Goal: Transaction & Acquisition: Download file/media

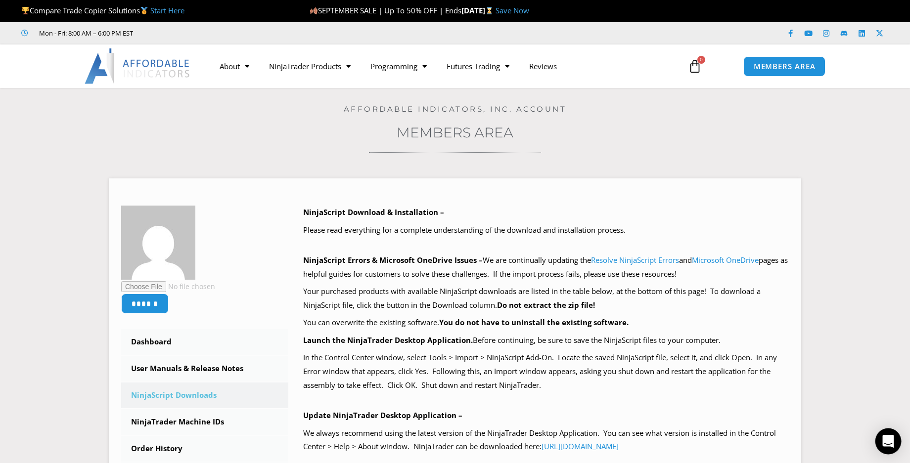
click at [891, 440] on icon "Open Intercom Messenger" at bounding box center [887, 441] width 11 height 13
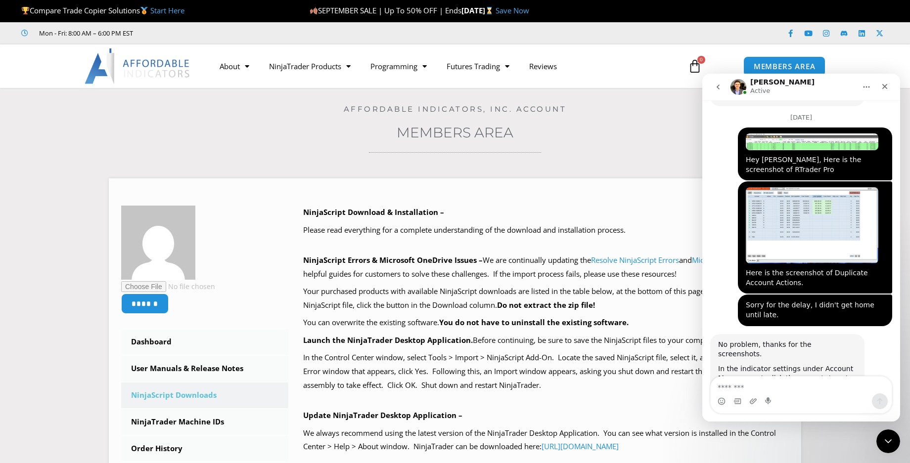
scroll to position [1838, 0]
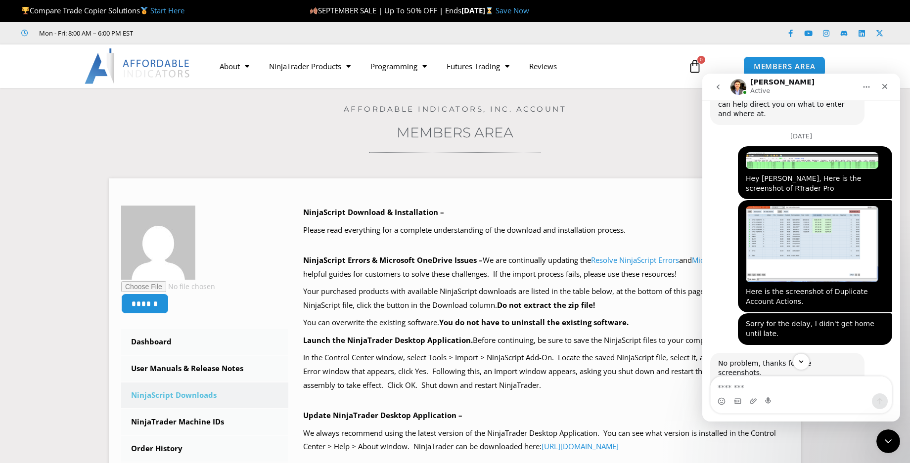
click at [288, 152] on div at bounding box center [455, 152] width 860 height 2
click at [252, 243] on div "******" at bounding box center [187, 260] width 133 height 108
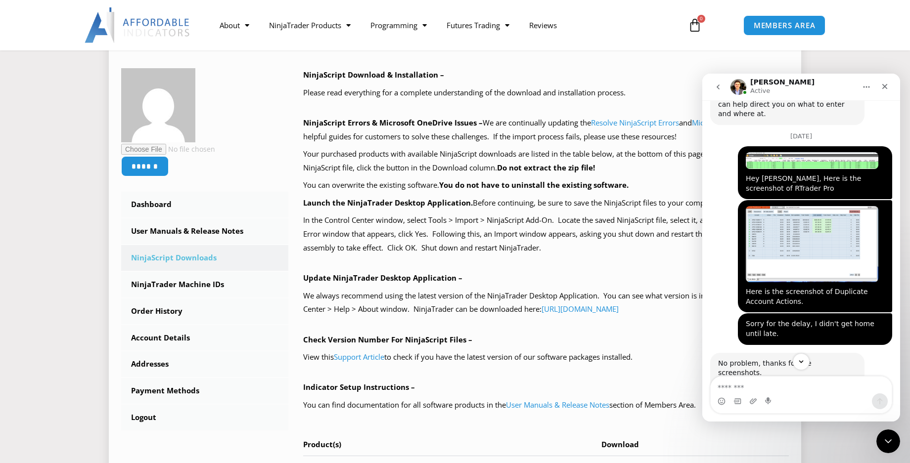
scroll to position [148, 0]
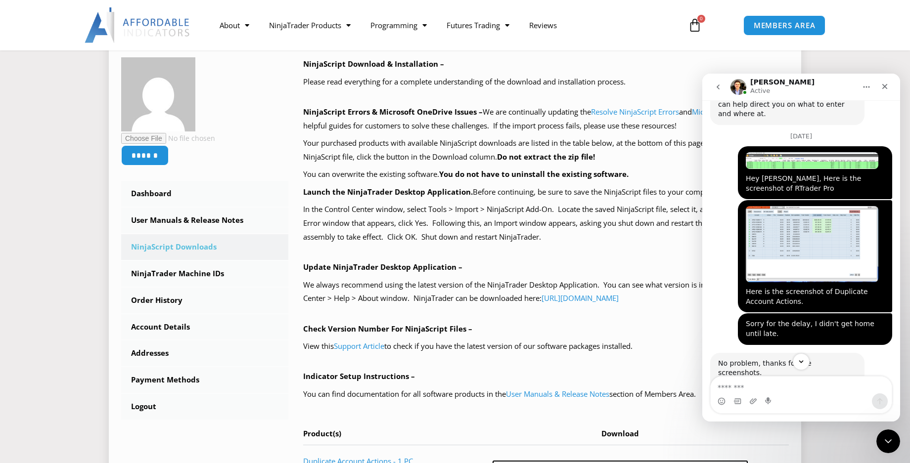
click at [181, 246] on link "NinjaScript Downloads" at bounding box center [204, 247] width 167 height 26
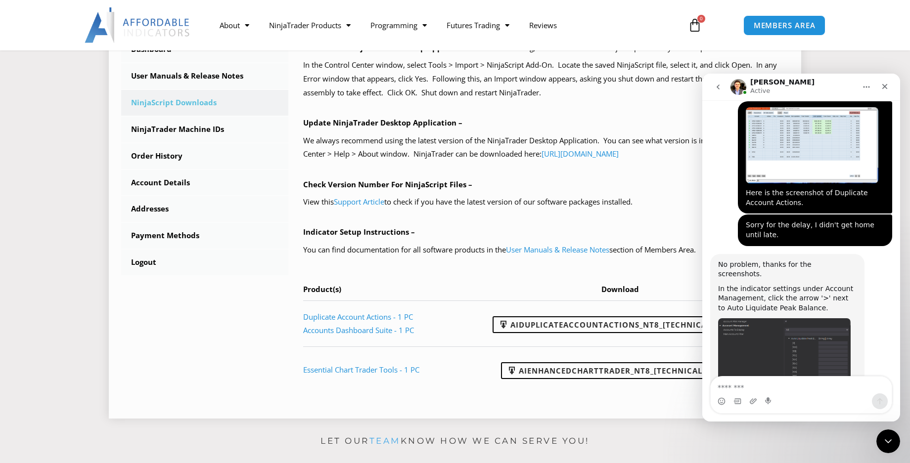
scroll to position [297, 0]
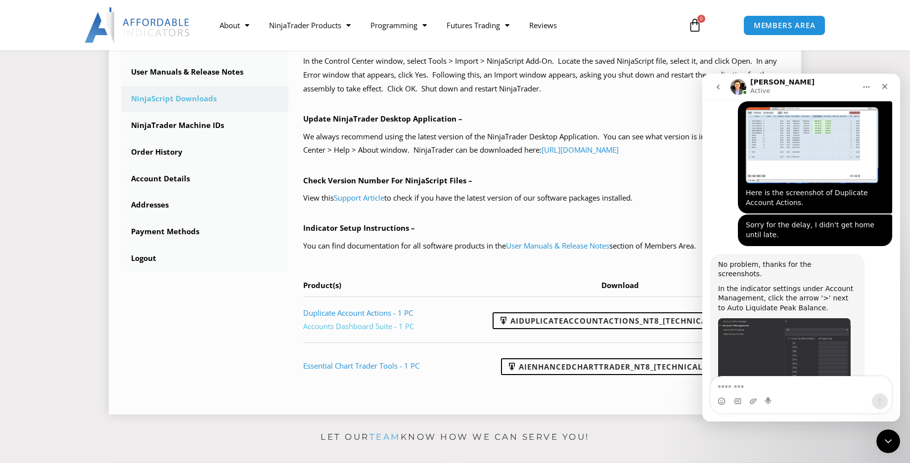
click at [352, 328] on link "Accounts Dashboard Suite - 1 PC" at bounding box center [358, 326] width 111 height 10
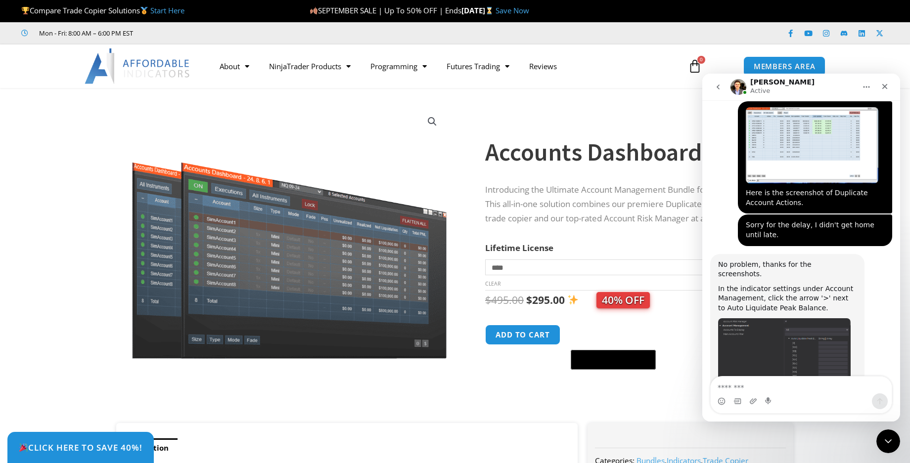
click at [508, 113] on div "**********" at bounding box center [629, 252] width 289 height 342
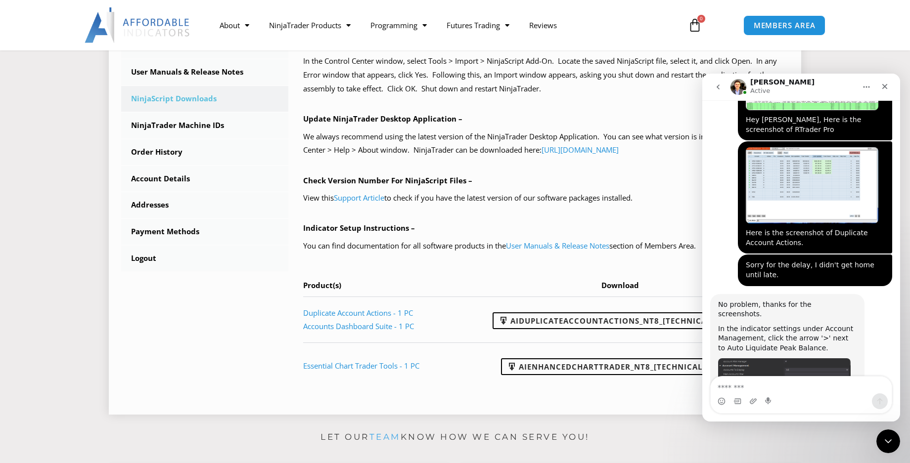
scroll to position [1937, 0]
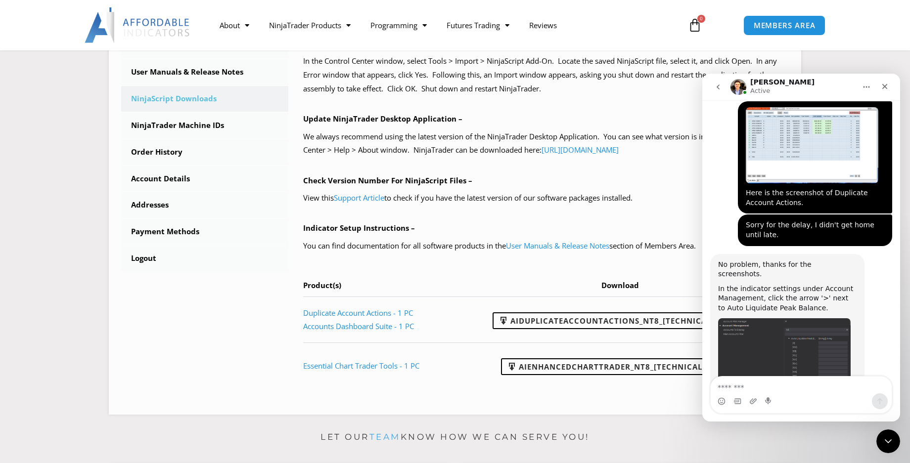
click at [768, 318] on img "David says…" at bounding box center [784, 365] width 133 height 94
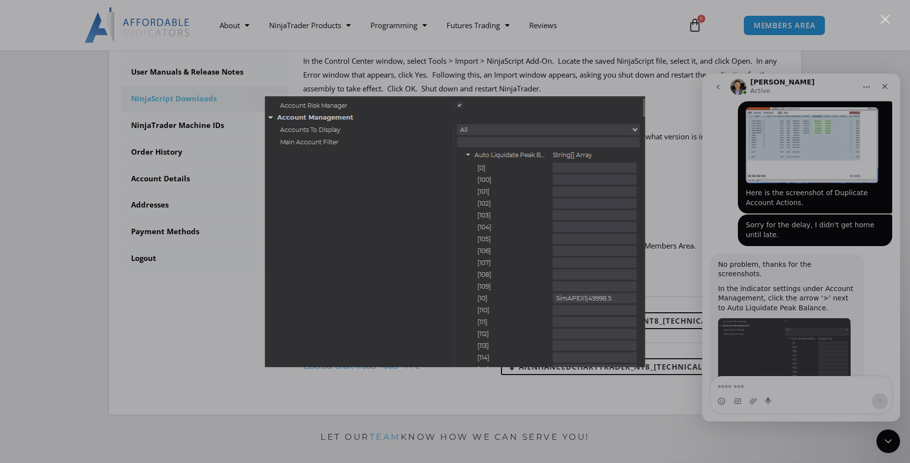
click at [439, 385] on div "Intercom messenger" at bounding box center [455, 231] width 910 height 463
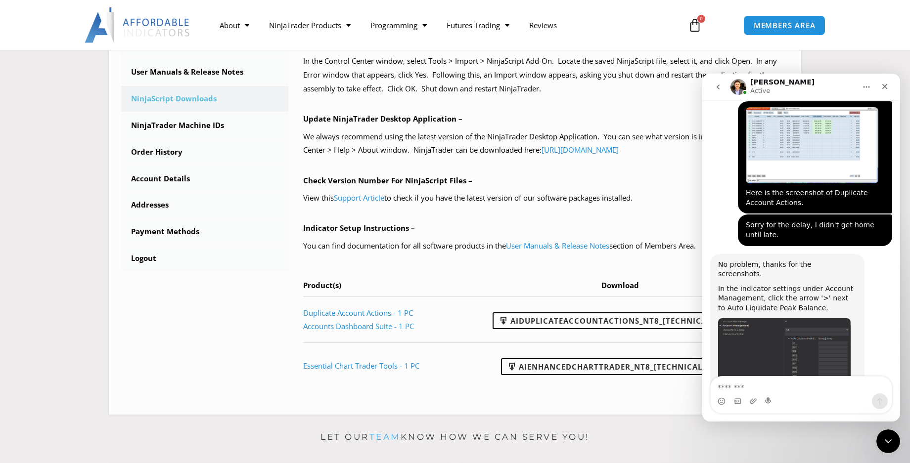
click at [762, 318] on img "David says…" at bounding box center [784, 365] width 133 height 94
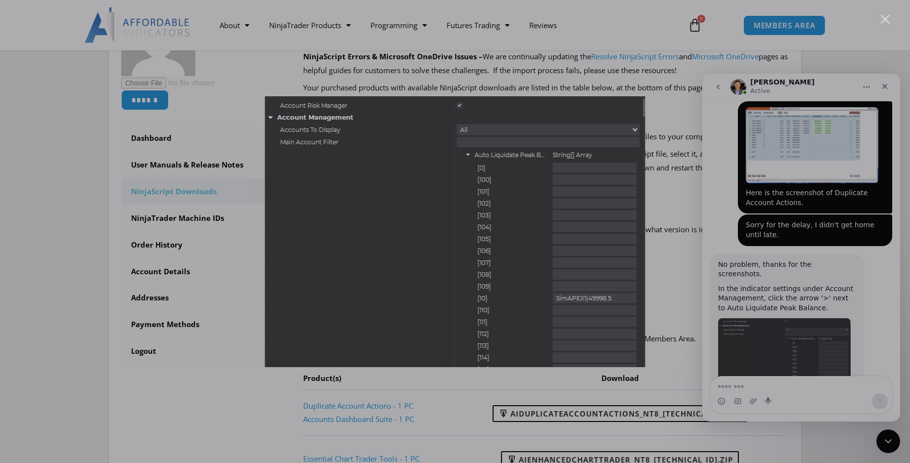
scroll to position [247, 0]
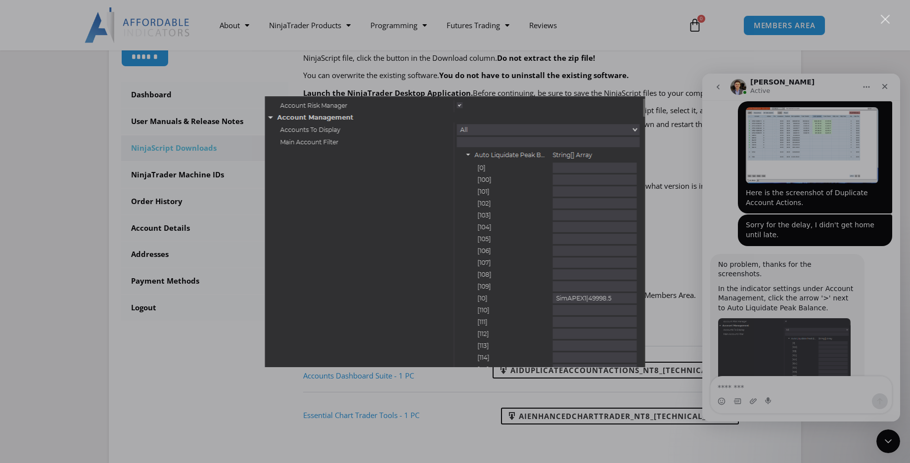
click at [639, 68] on div "Intercom messenger" at bounding box center [455, 231] width 910 height 463
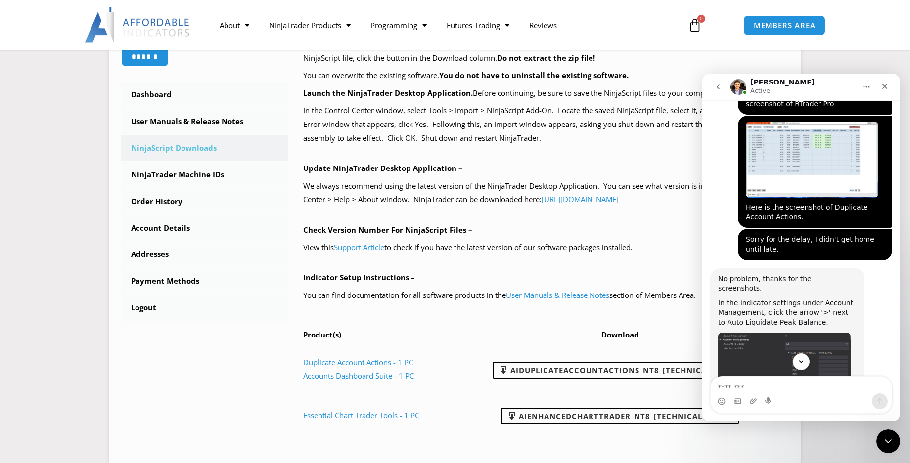
scroll to position [1937, 0]
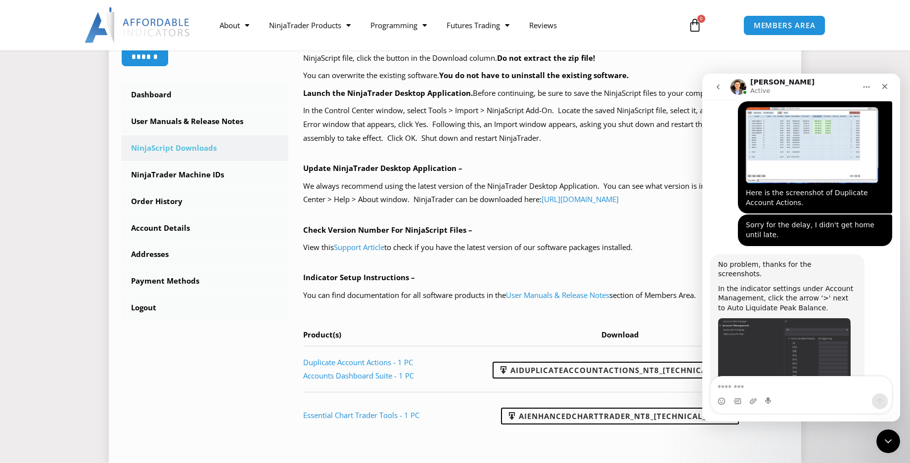
click at [475, 434] on td "AIEnhancedChartTrader_NT8_[TECHNICAL_ID].zip" at bounding box center [623, 415] width 330 height 46
click at [884, 86] on icon "Close" at bounding box center [884, 86] width 5 height 5
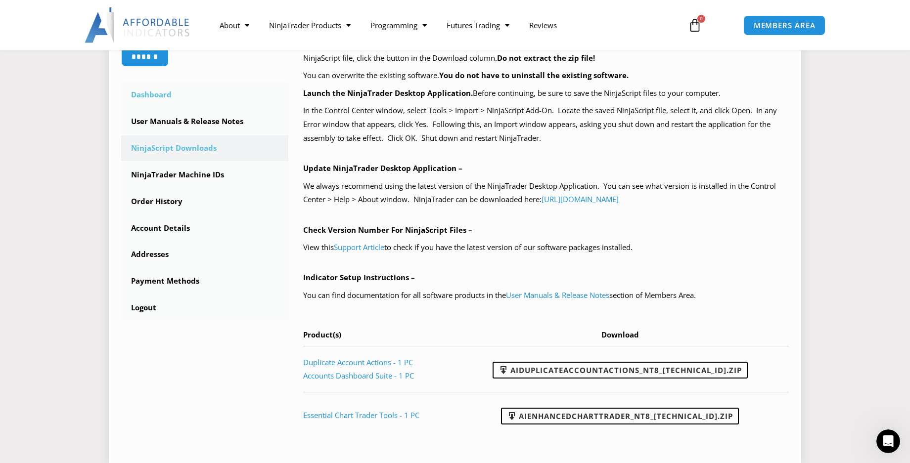
click at [160, 91] on link "Dashboard" at bounding box center [204, 95] width 167 height 26
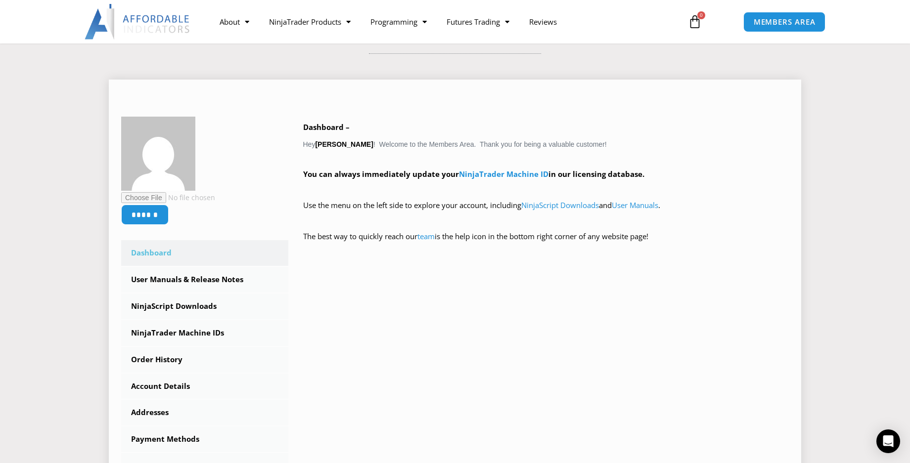
scroll to position [148, 0]
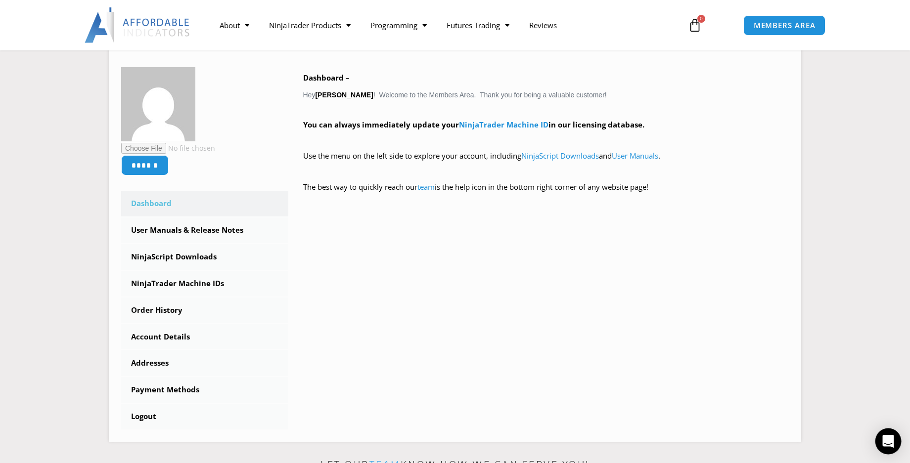
click at [887, 445] on icon "Open Intercom Messenger" at bounding box center [888, 441] width 13 height 13
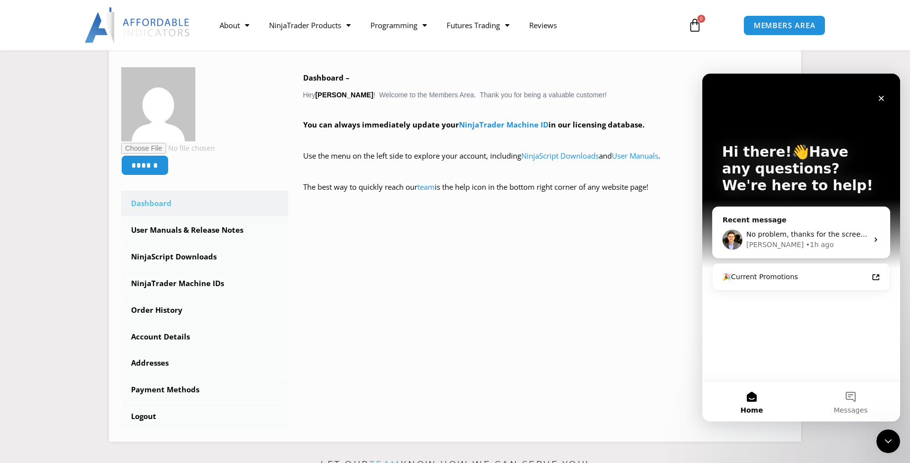
scroll to position [0, 0]
click at [784, 225] on div "No problem, thanks for the screenshots. In the indicator settings under Account…" at bounding box center [800, 240] width 177 height 37
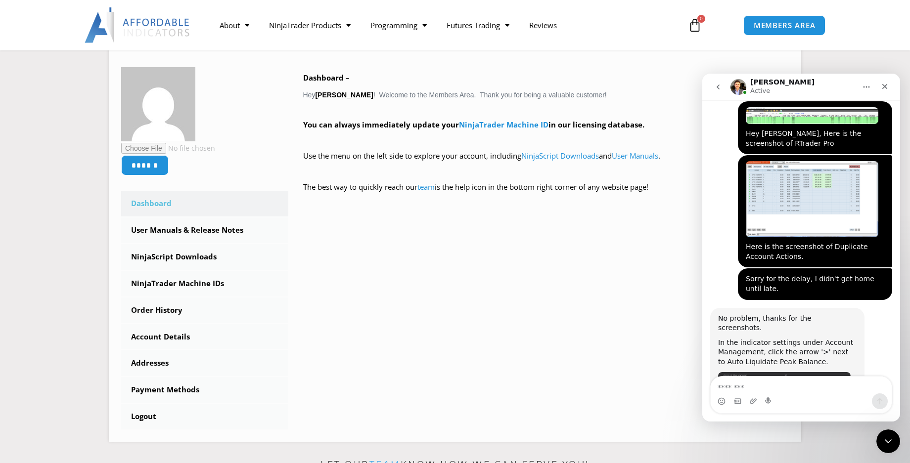
scroll to position [1937, 0]
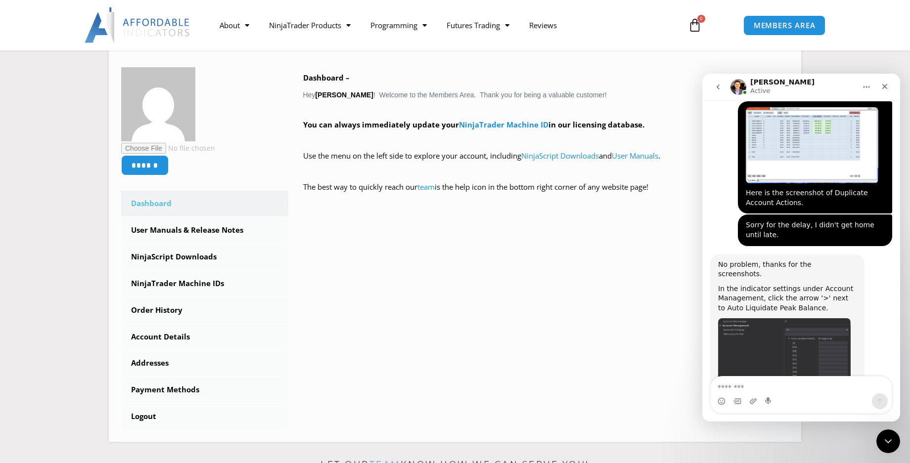
click at [735, 388] on textarea "Message…" at bounding box center [801, 385] width 181 height 17
click at [778, 387] on textarea "**********" at bounding box center [801, 385] width 181 height 17
type textarea "**********"
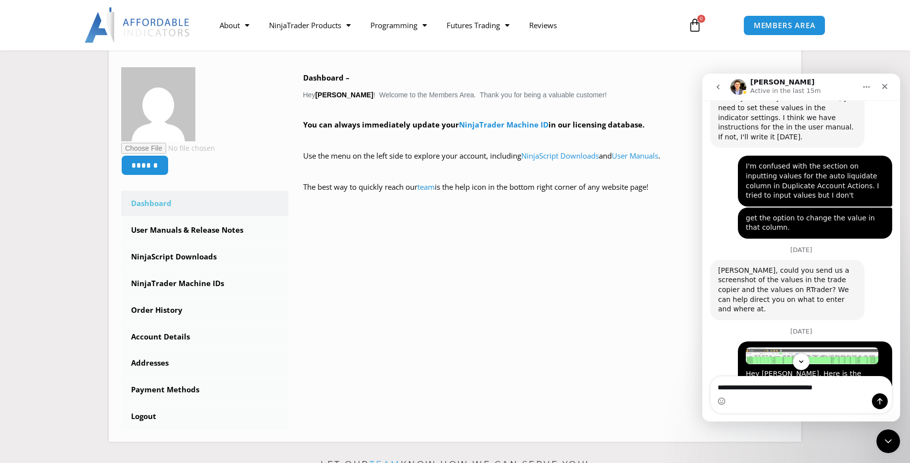
scroll to position [1640, 0]
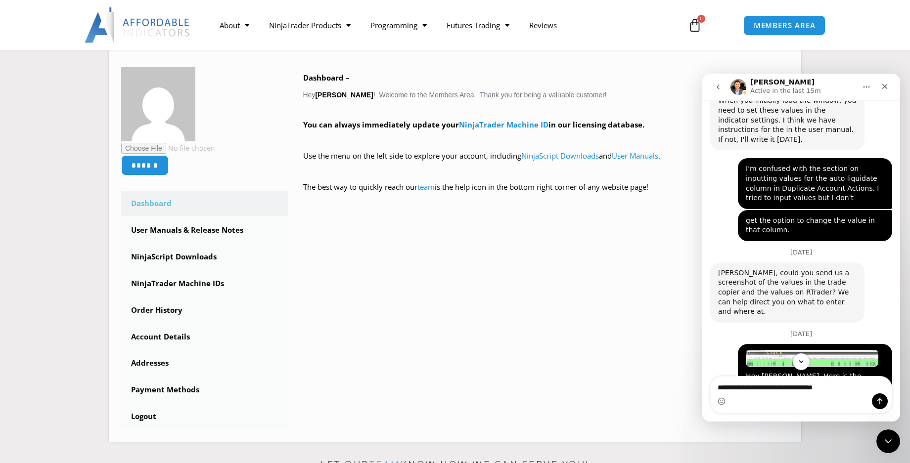
click at [775, 350] on img "Michael says…" at bounding box center [812, 358] width 133 height 17
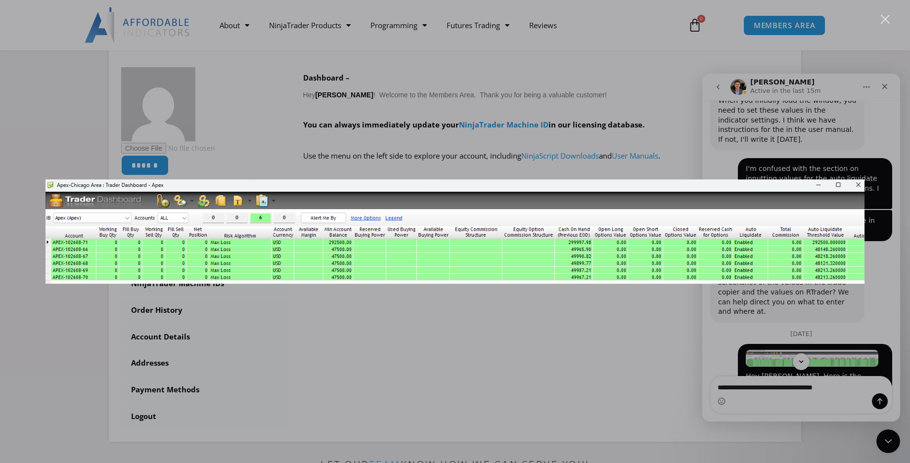
click at [656, 215] on img "Close" at bounding box center [454, 231] width 819 height 105
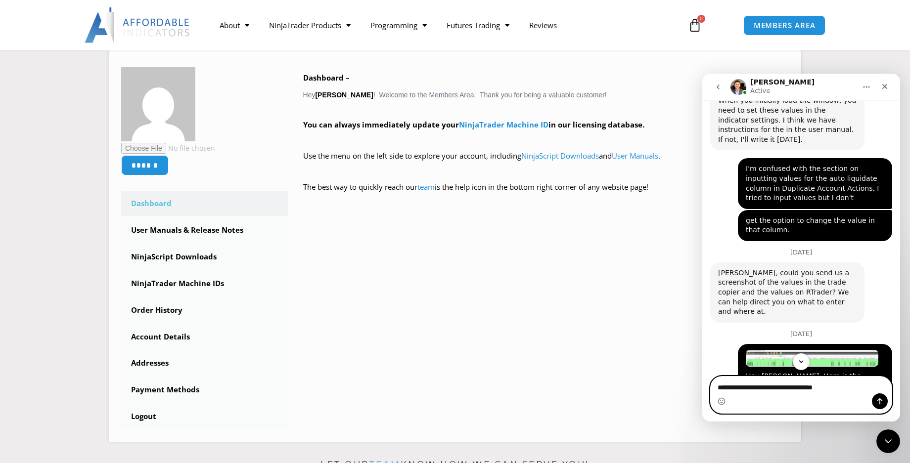
drag, startPoint x: 850, startPoint y: 385, endPoint x: 1391, endPoint y: 460, distance: 546.6
click at [702, 387] on html "David Active Let's maximize your potential as a day trader. How can we help you…" at bounding box center [801, 248] width 198 height 348
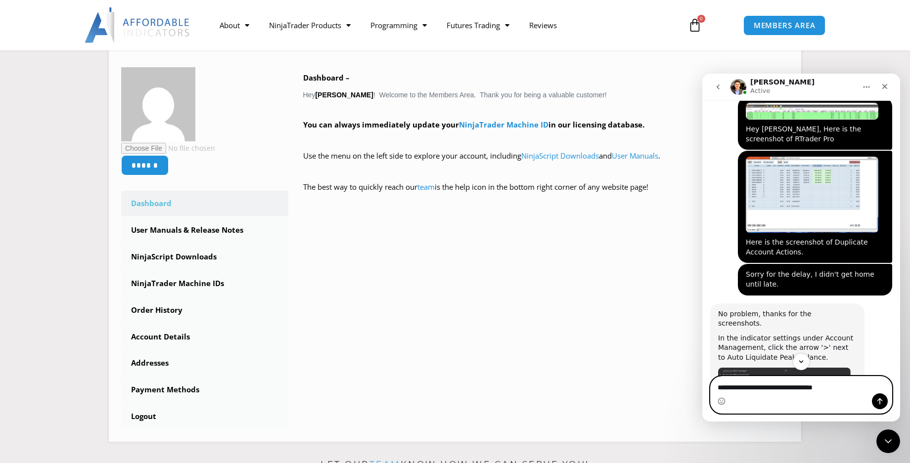
scroll to position [1937, 0]
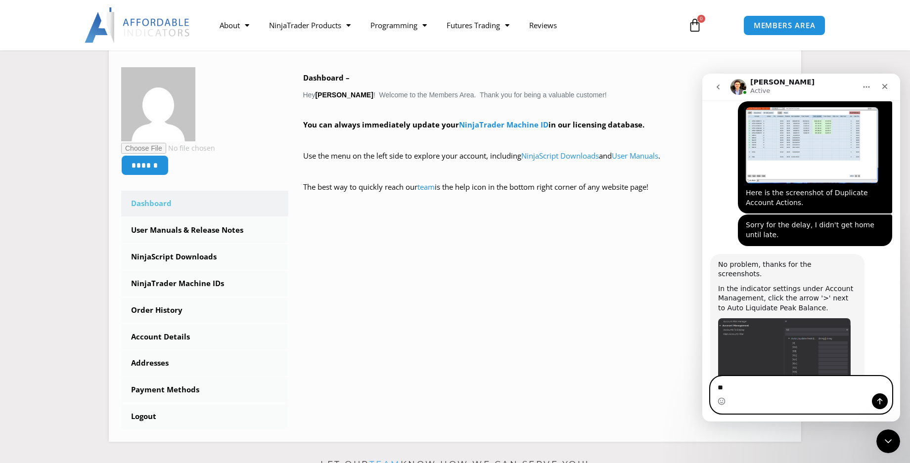
type textarea "*"
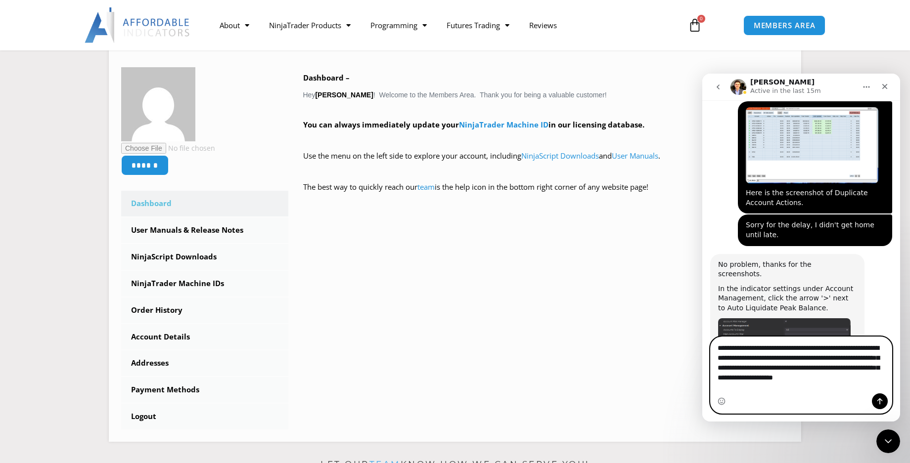
scroll to position [0, 0]
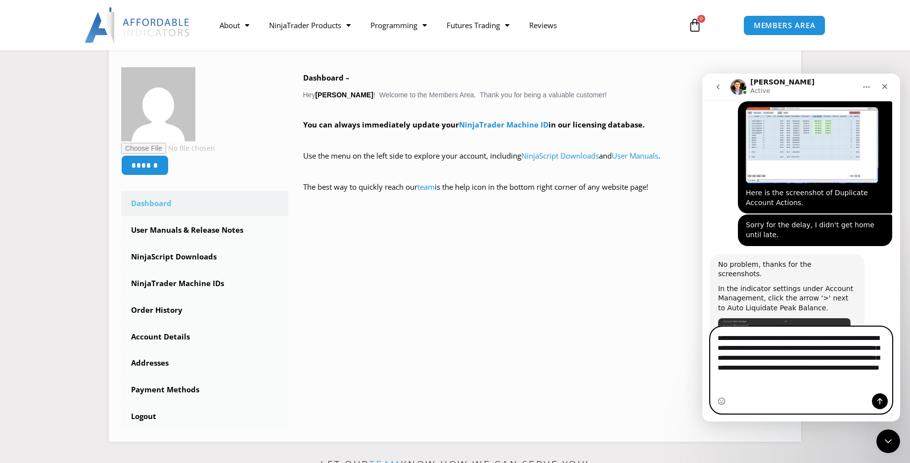
type textarea "**********"
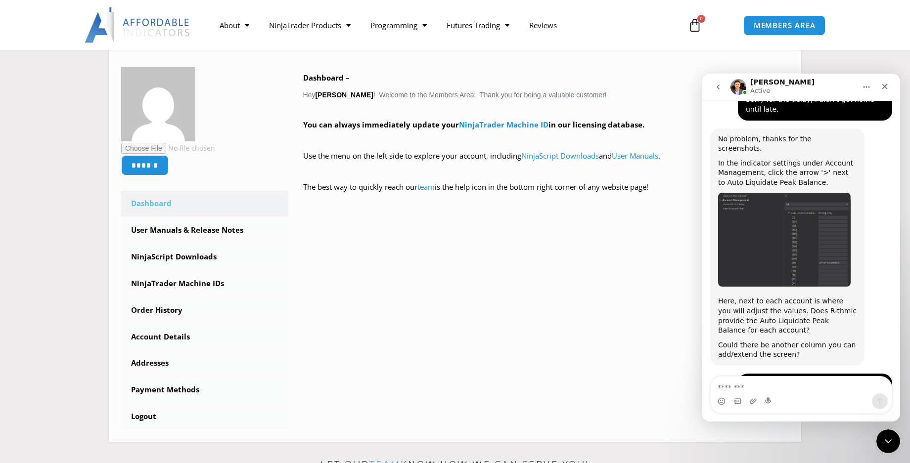
scroll to position [2063, 0]
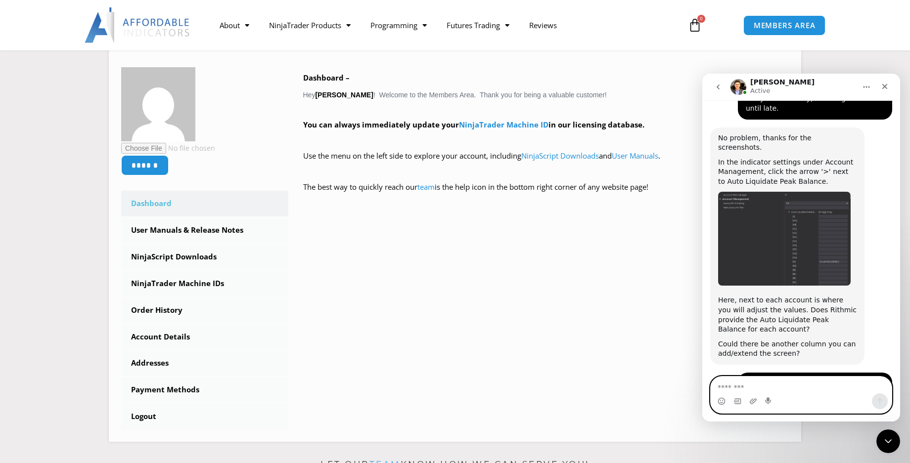
click at [725, 387] on textarea "Message…" at bounding box center [801, 385] width 181 height 17
click at [726, 392] on textarea "Message…" at bounding box center [801, 385] width 181 height 17
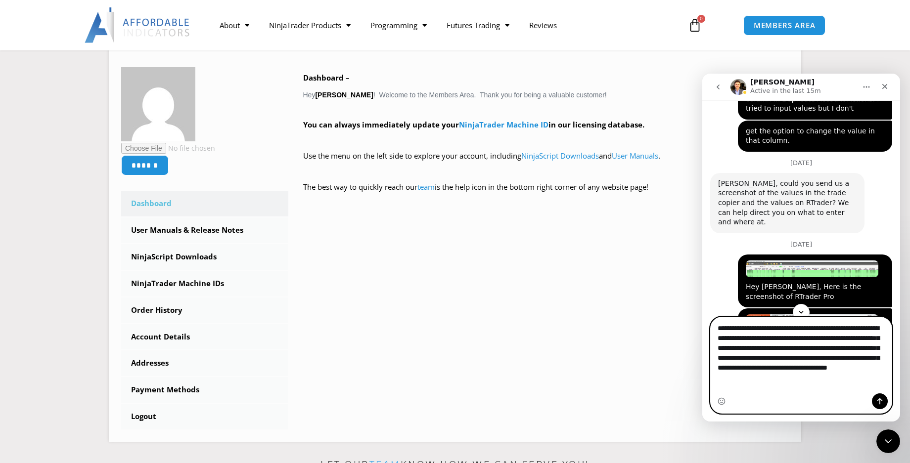
scroll to position [1717, 0]
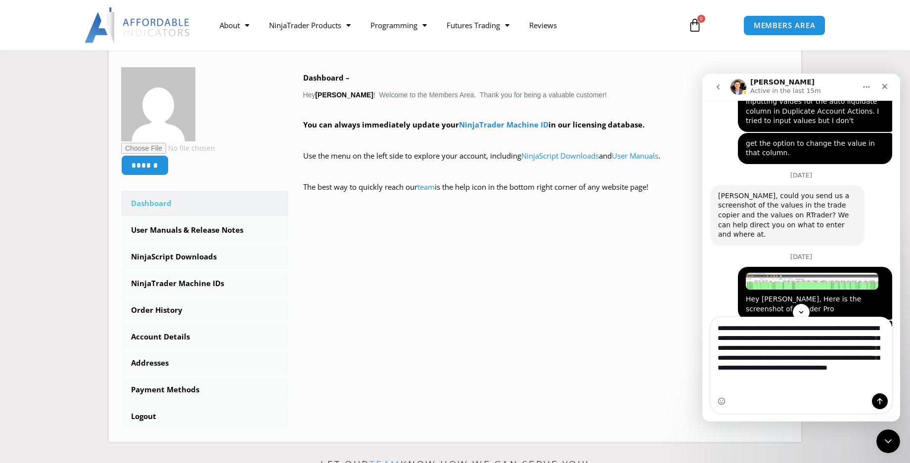
click at [807, 273] on img "Michael says…" at bounding box center [812, 281] width 133 height 17
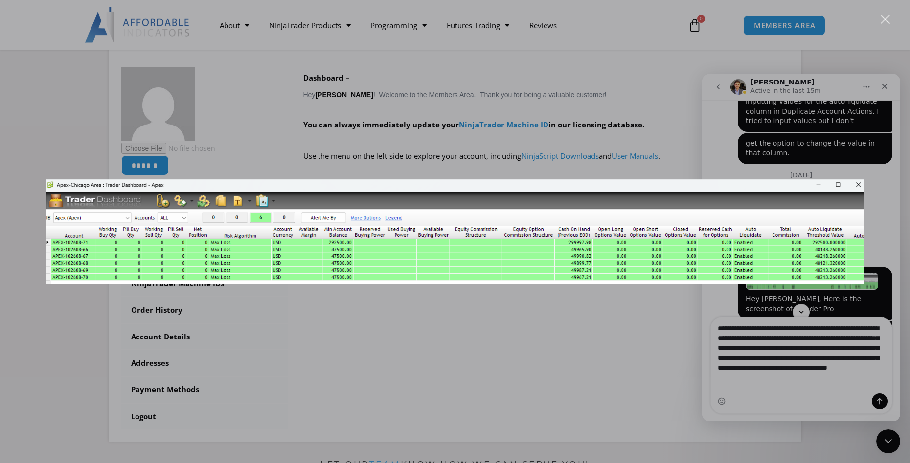
click at [826, 388] on div "Intercom messenger" at bounding box center [455, 231] width 910 height 463
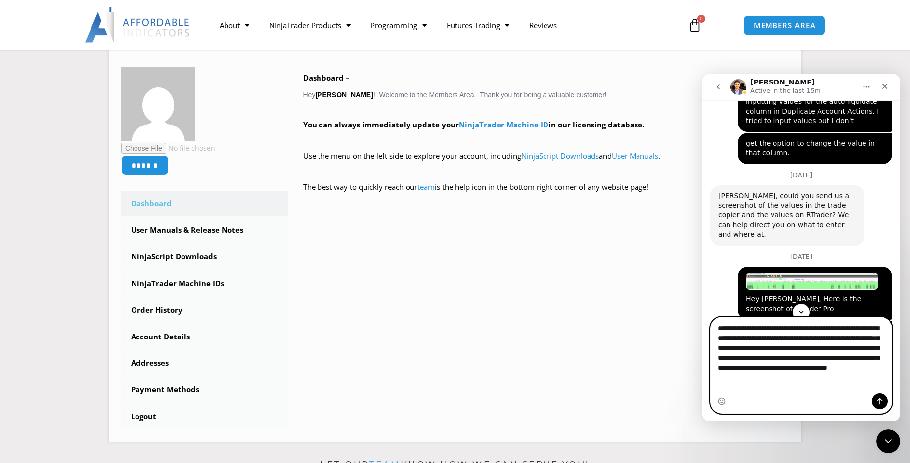
click at [826, 384] on textarea "**********" at bounding box center [801, 350] width 181 height 66
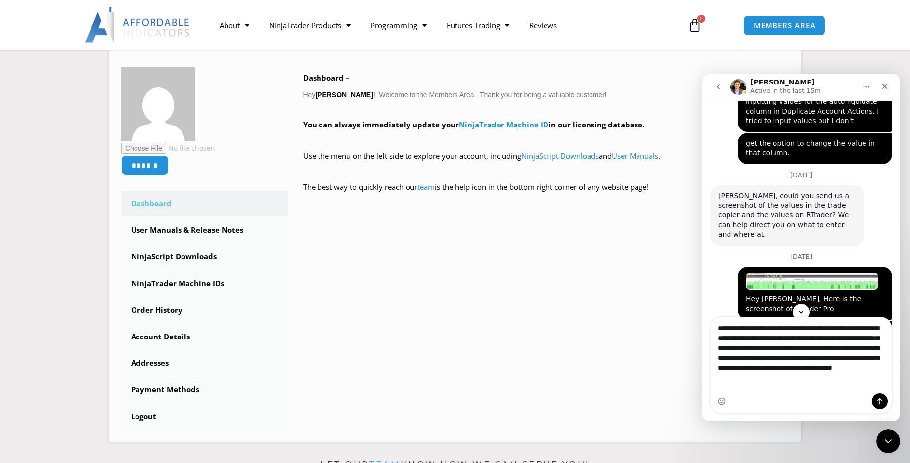
click at [814, 273] on img "Michael says…" at bounding box center [812, 281] width 133 height 17
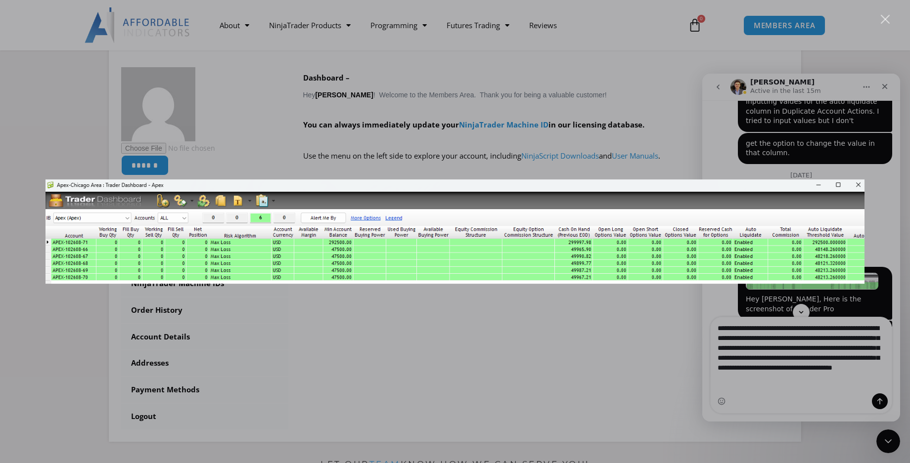
click at [831, 389] on div "Intercom messenger" at bounding box center [455, 231] width 910 height 463
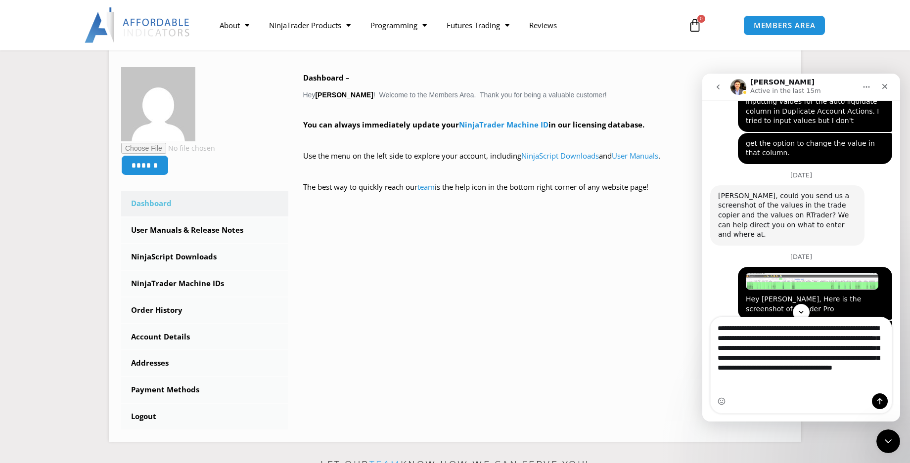
click at [816, 273] on img "Michael says…" at bounding box center [812, 281] width 133 height 17
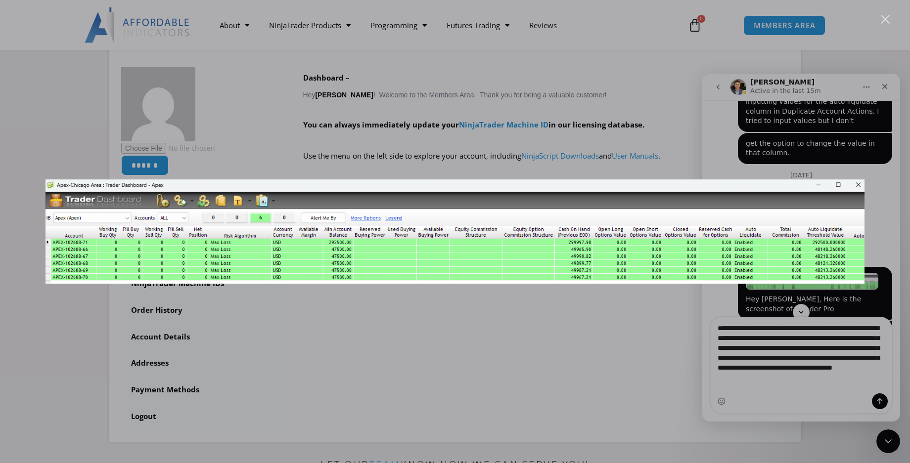
click at [828, 388] on div "Intercom messenger" at bounding box center [455, 231] width 910 height 463
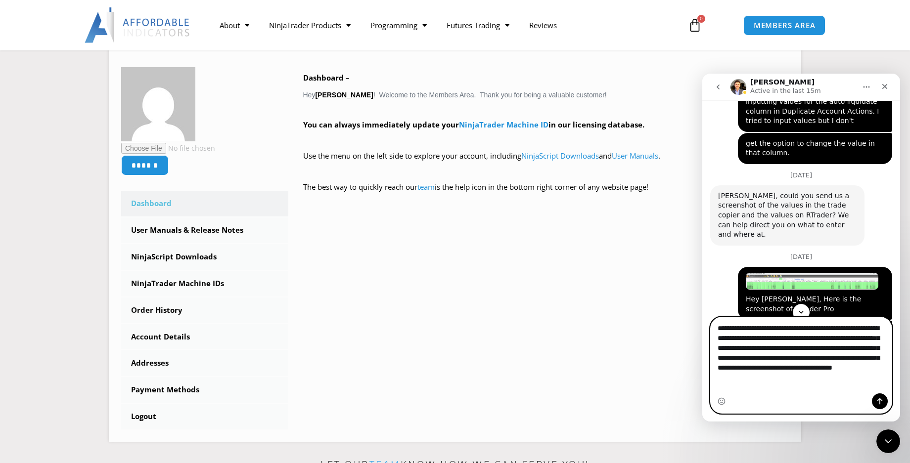
click at [829, 384] on textarea "**********" at bounding box center [801, 350] width 181 height 66
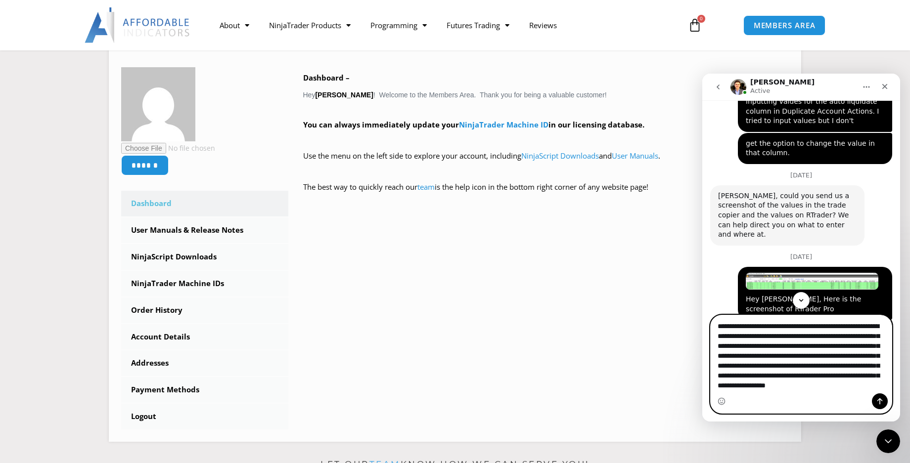
scroll to position [16, 0]
type textarea "**********"
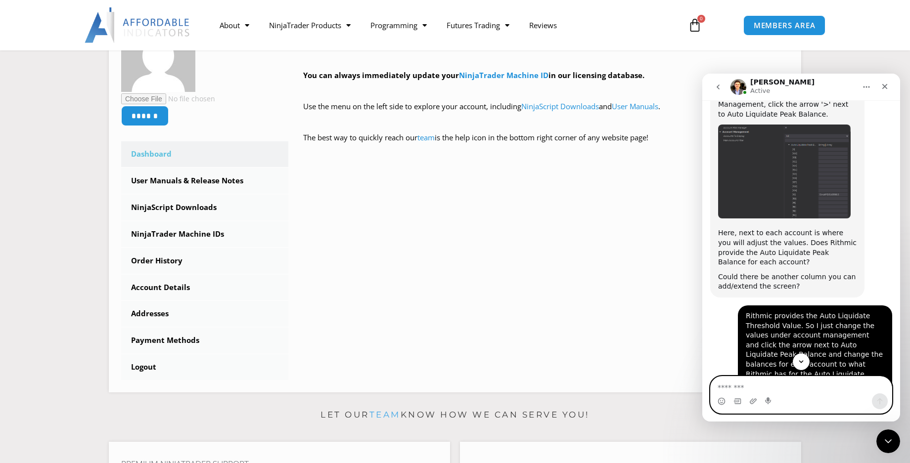
scroll to position [2180, 0]
